Goal: Ask a question

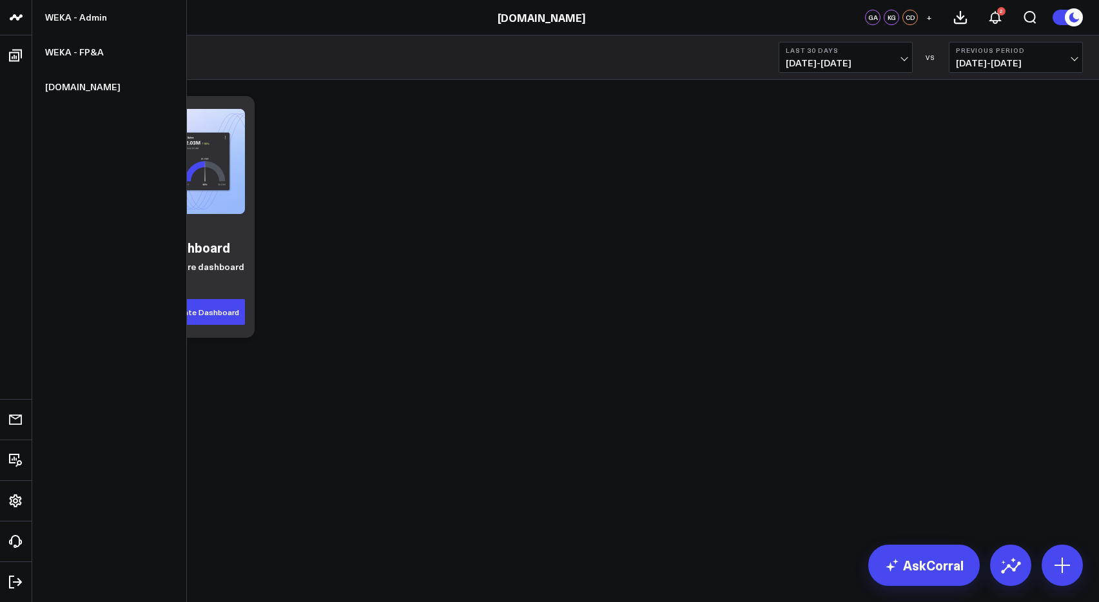
click at [17, 13] on icon at bounding box center [15, 17] width 15 height 15
click at [92, 23] on link "WEKA - Admin" at bounding box center [109, 17] width 154 height 35
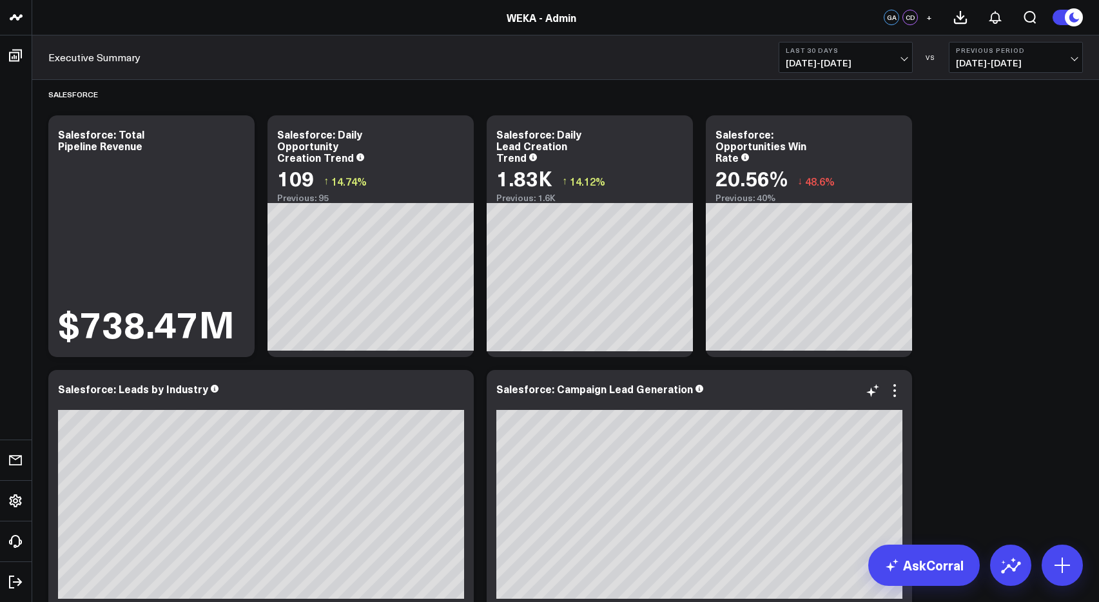
scroll to position [21, 0]
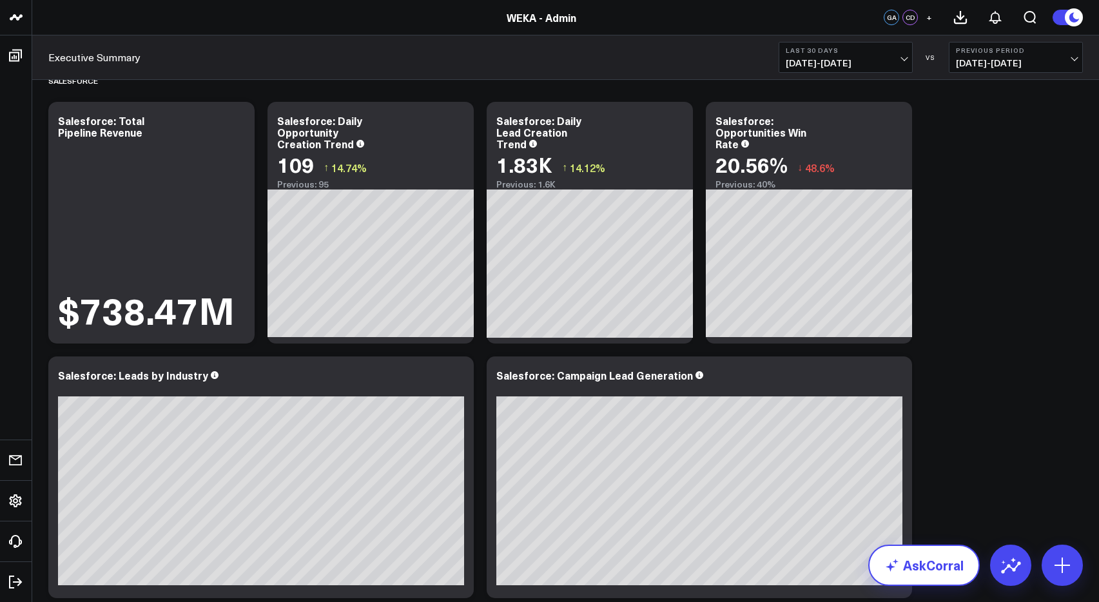
click at [938, 564] on link "AskCorral" at bounding box center [923, 565] width 111 height 41
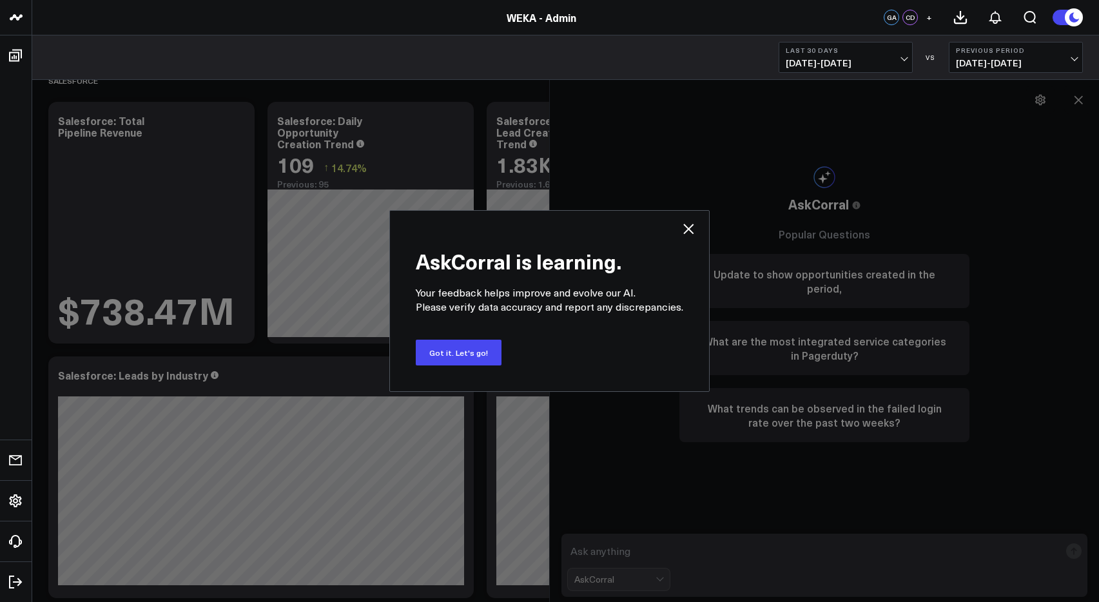
click at [790, 547] on div "AskCorral is learning. Your feedback helps improve and evolve our AI. Please ve…" at bounding box center [549, 301] width 1099 height 602
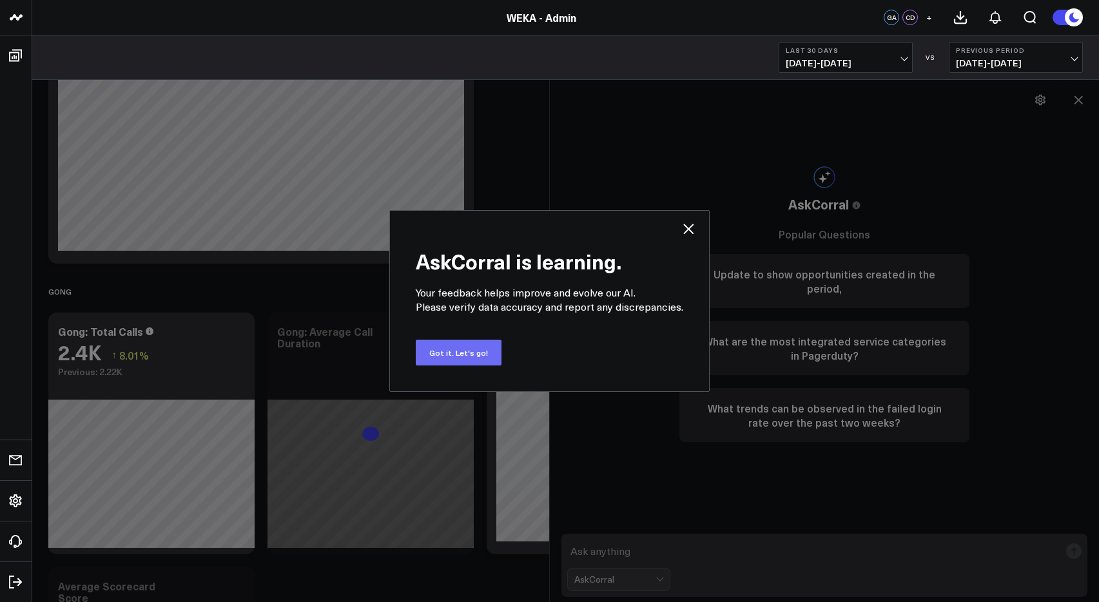
click at [461, 349] on button "Got it. Let's go!" at bounding box center [459, 353] width 86 height 26
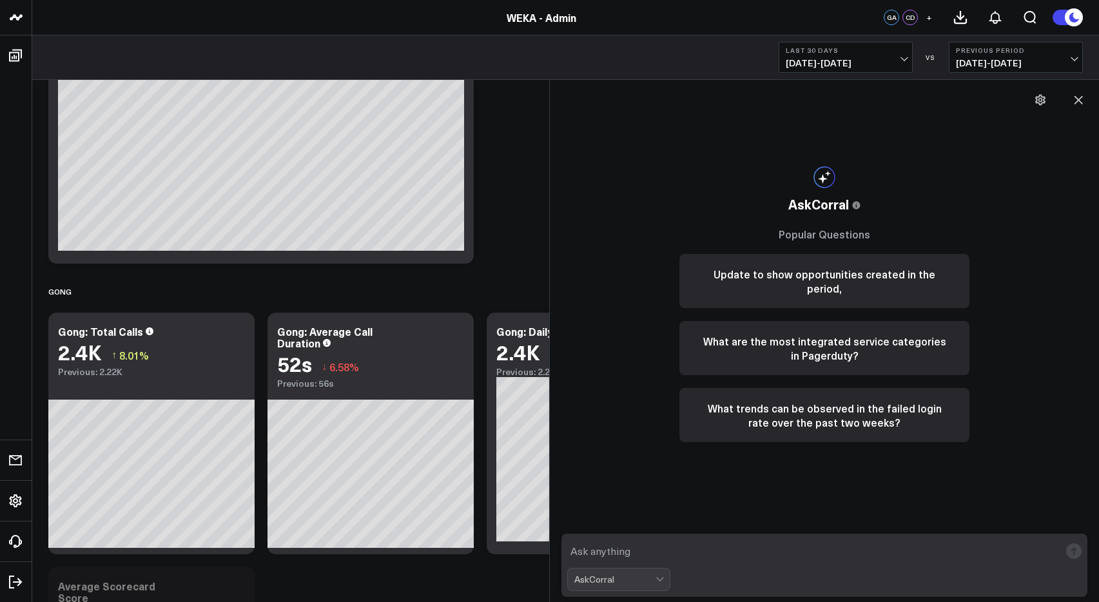
click at [623, 543] on textarea at bounding box center [813, 550] width 492 height 23
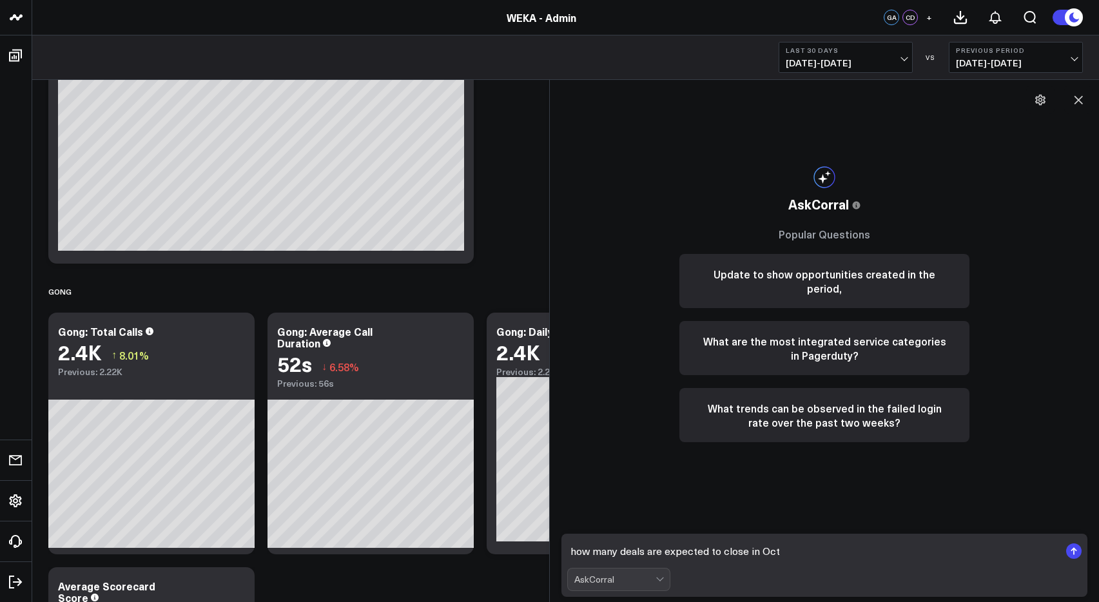
type textarea "how many deals are expected to close in Oct?"
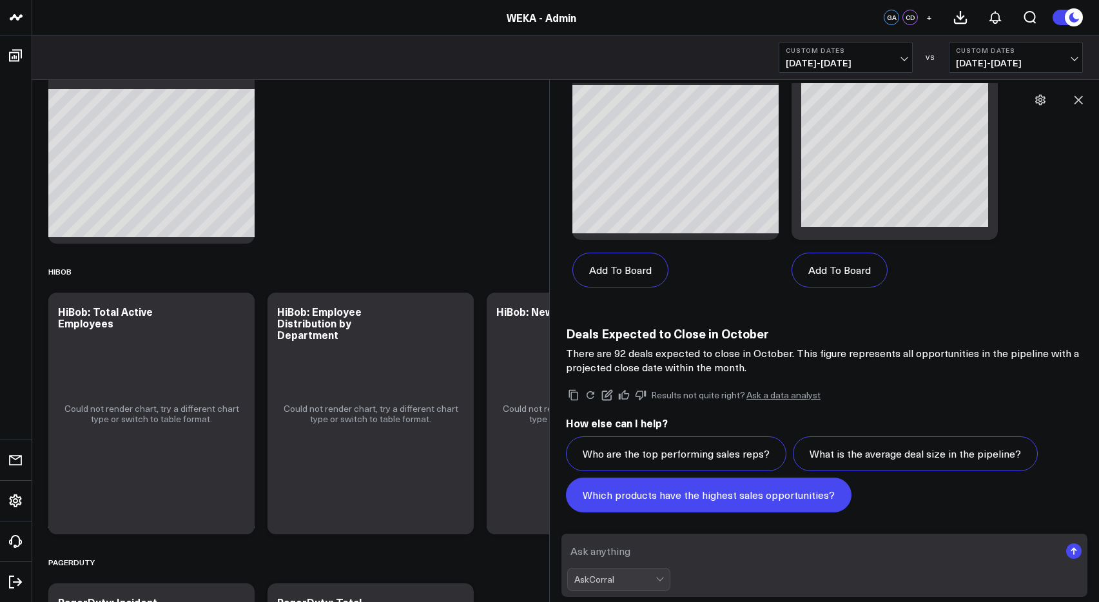
scroll to position [1188, 0]
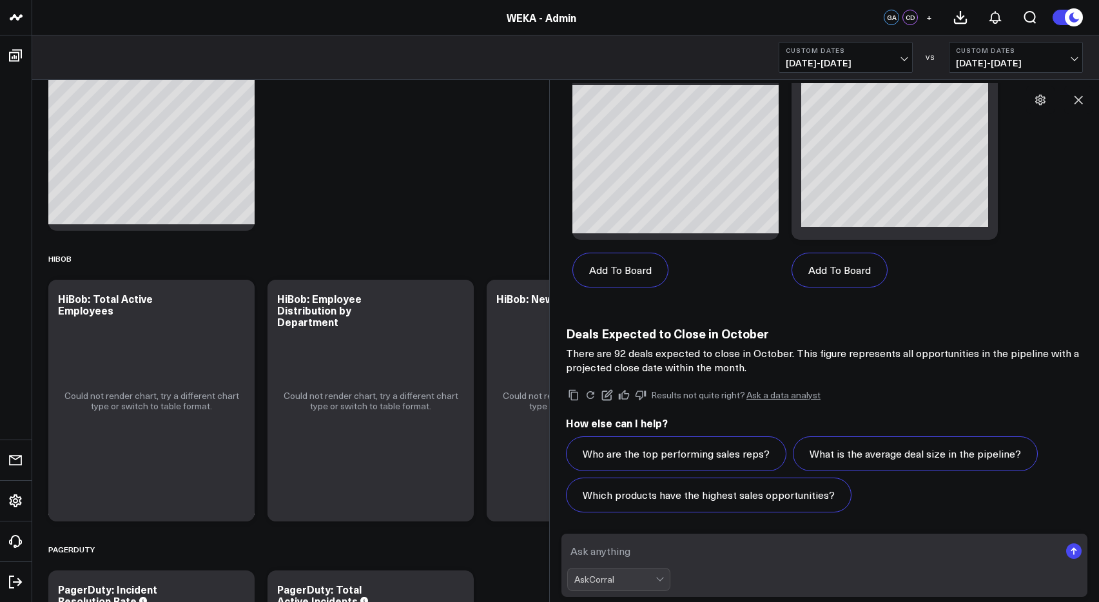
click at [679, 557] on textarea at bounding box center [813, 550] width 492 height 23
type textarea "s"
click at [589, 550] on textarea "group by sales rep" at bounding box center [813, 550] width 492 height 23
type textarea "break out deal amount by sales rep"
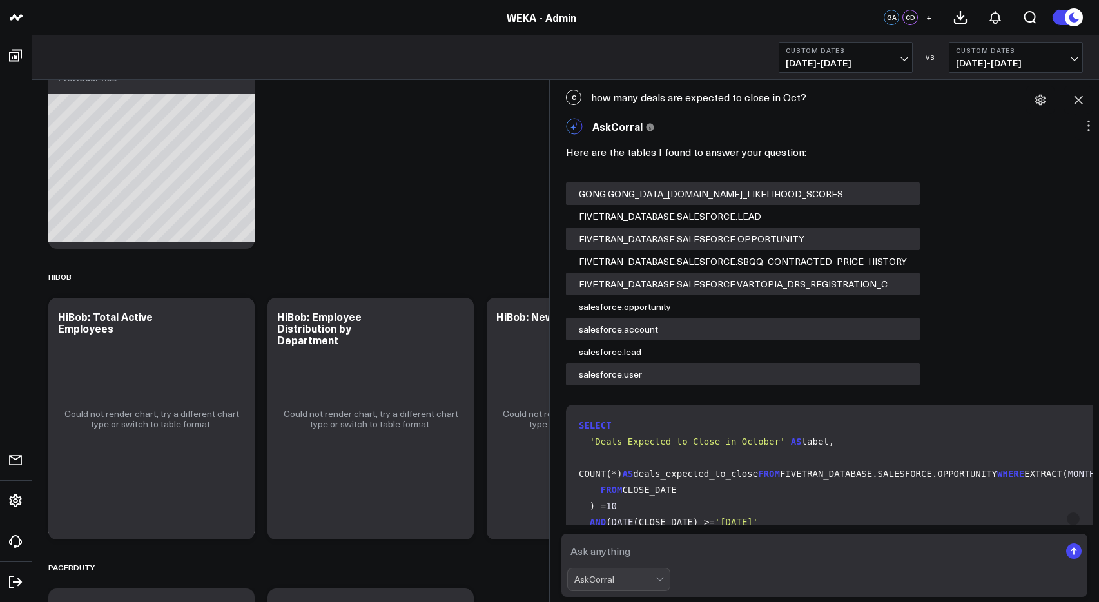
scroll to position [1162, 0]
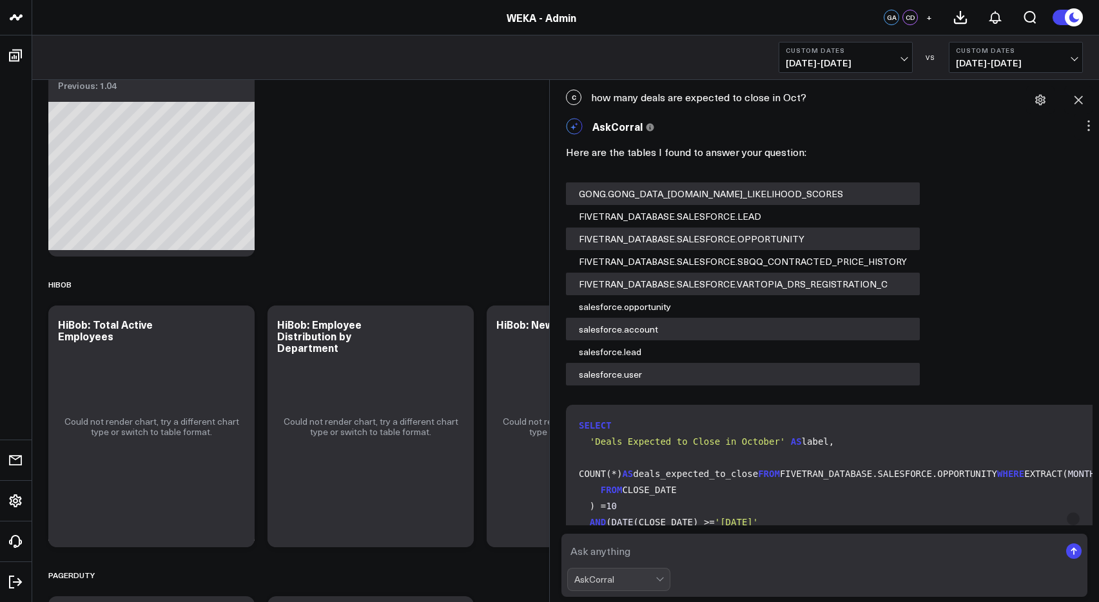
drag, startPoint x: 813, startPoint y: 93, endPoint x: 802, endPoint y: 98, distance: 12.4
click at [802, 98] on div "C how many deals are expected to close in Oct?" at bounding box center [824, 97] width 536 height 28
click at [803, 99] on div "C how many deals are expected to close in Oct?" at bounding box center [824, 97] width 536 height 28
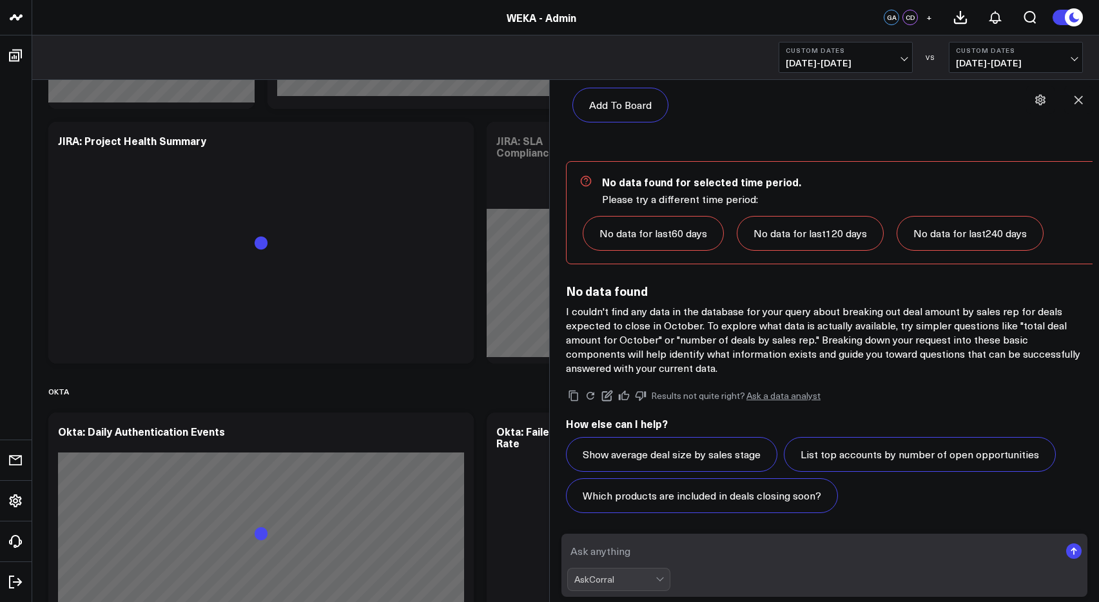
scroll to position [3117, 0]
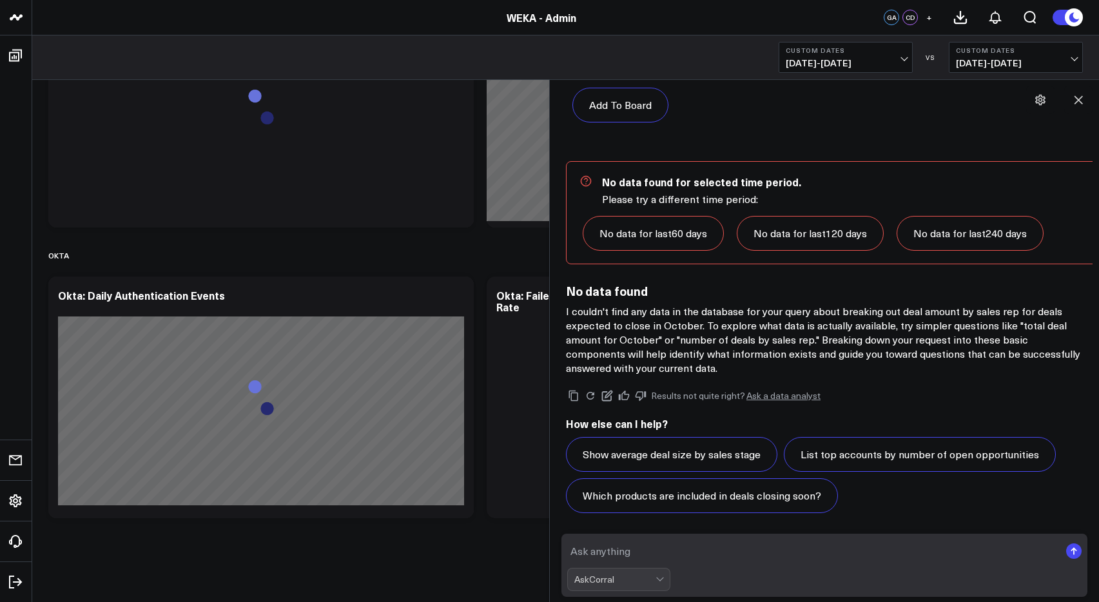
click at [669, 548] on textarea at bounding box center [813, 550] width 492 height 23
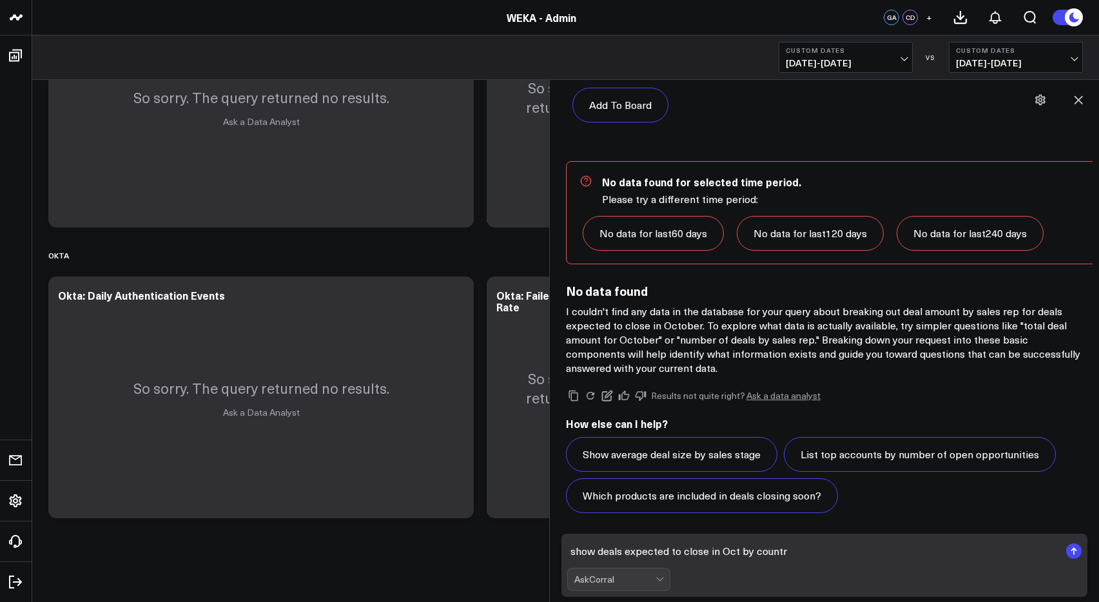
type textarea "show deals expected to close in Oct by country"
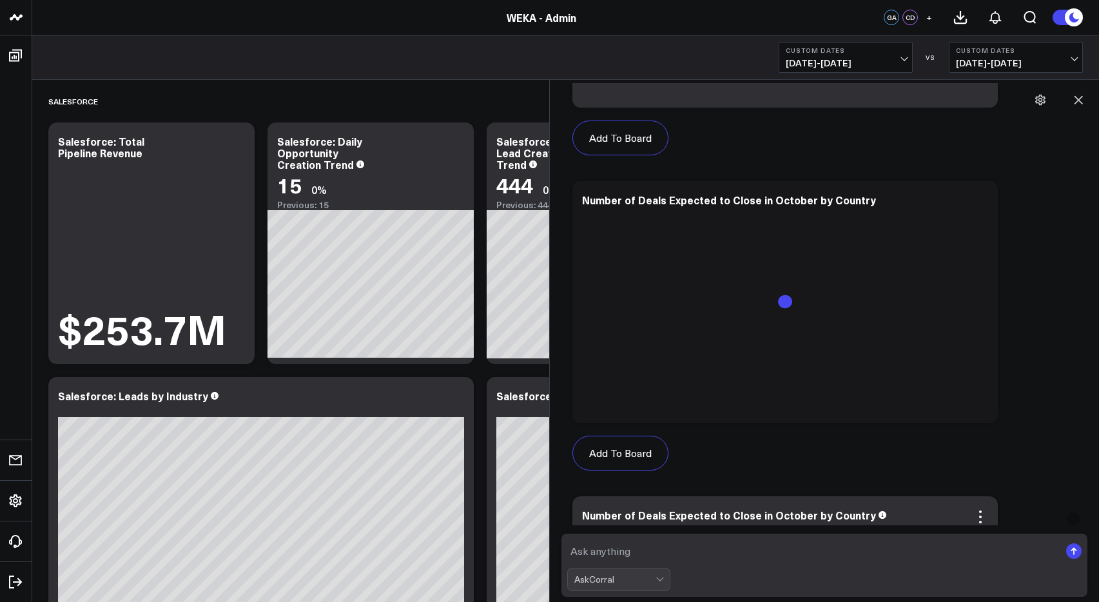
scroll to position [3307, 0]
